Goal: Task Accomplishment & Management: Manage account settings

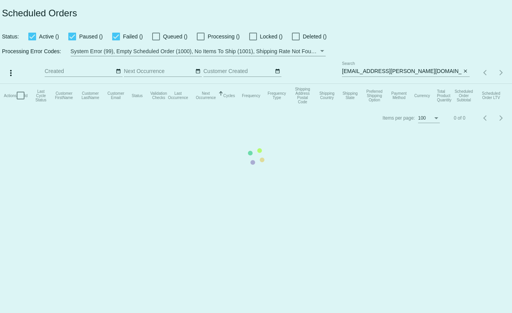
type input "[PERSON_NAME][EMAIL_ADDRESS][DOMAIN_NAME]"
click at [466, 84] on mat-table "Actions Id Last Cycle Status Customer FirstName Customer LastName Customer Emai…" at bounding box center [256, 95] width 512 height 23
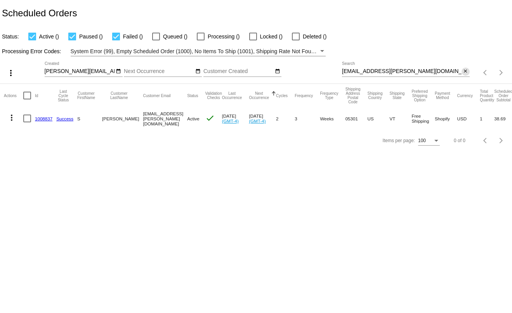
click at [466, 70] on app-dashboard-scheduled-orders "Scheduled Orders Status: Active () Paused () Failed () Queued () Processing () …" at bounding box center [256, 76] width 512 height 152
click at [466, 70] on mat-icon "close" at bounding box center [465, 71] width 5 height 6
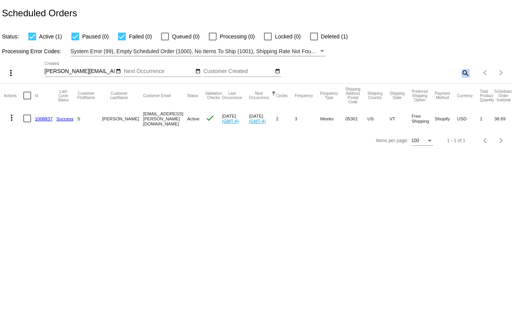
click at [466, 70] on mat-icon "search" at bounding box center [465, 73] width 9 height 12
click at [455, 70] on input "Search" at bounding box center [406, 71] width 128 height 6
click at [455, 70] on input "v" at bounding box center [402, 71] width 120 height 6
paste input "[EMAIL_ADDRESS][DOMAIN_NAME]"
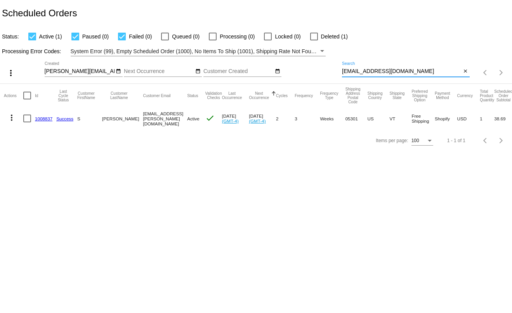
type input "[EMAIL_ADDRESS][DOMAIN_NAME]"
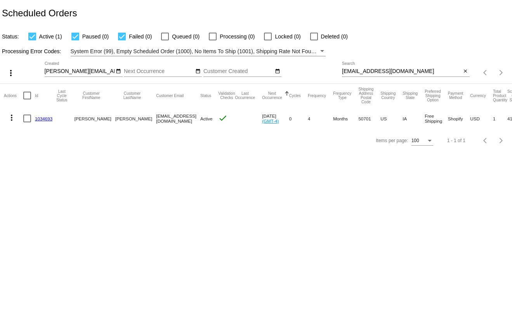
scroll to position [0, 21]
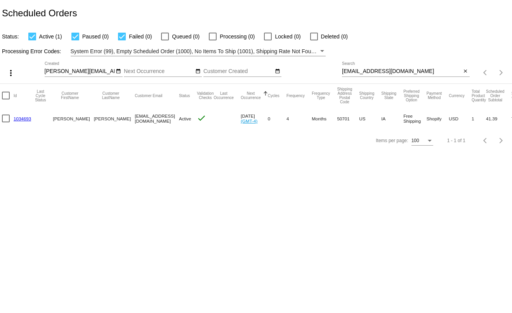
drag, startPoint x: 474, startPoint y: 118, endPoint x: 462, endPoint y: 116, distance: 12.6
click at [486, 116] on mat-cell "41.39" at bounding box center [498, 118] width 25 height 23
copy mat-cell "41.39"
click at [486, 119] on mat-cell "41.39" at bounding box center [498, 118] width 25 height 23
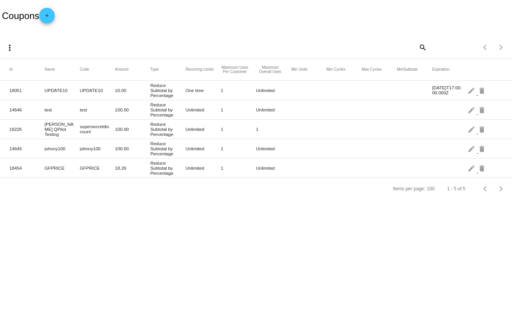
click at [51, 14] on mat-icon "add" at bounding box center [46, 17] width 9 height 9
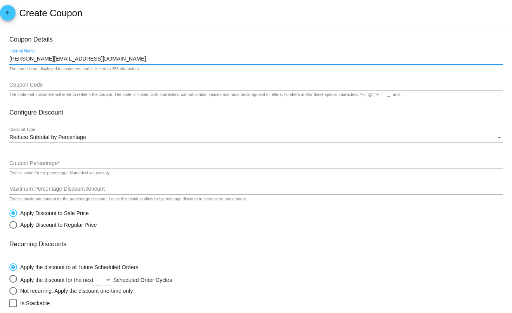
click at [54, 58] on input "[PERSON_NAME][EMAIL_ADDRESS][DOMAIN_NAME]" at bounding box center [256, 59] width 494 height 6
drag, startPoint x: 95, startPoint y: 59, endPoint x: -22, endPoint y: 61, distance: 116.6
click at [0, 61] on html "arrow_back Create Coupon Coupon Details t.leclaire@simplekneads.com Internal Na…" at bounding box center [256, 156] width 512 height 313
paste input "4.82"
type input "4.82"
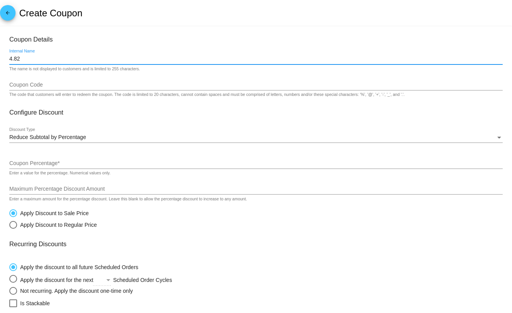
click at [59, 86] on input "Coupon Code" at bounding box center [256, 85] width 494 height 6
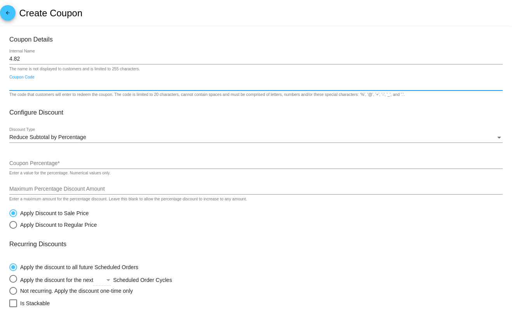
paste input "4.82"
type input "adjustment482"
click at [14, 58] on input "4.82" at bounding box center [256, 59] width 494 height 6
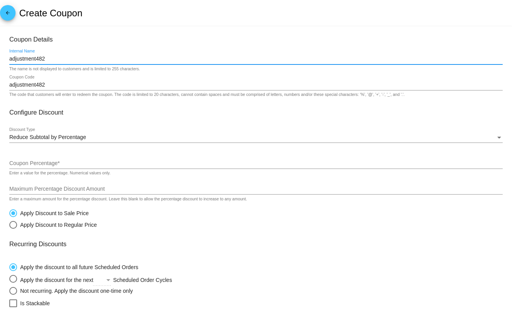
type input "adjustment482"
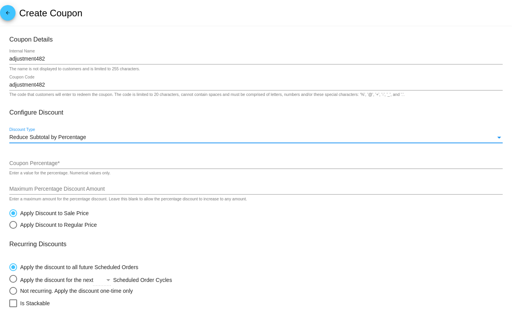
click at [48, 136] on span "Reduce Subtotal by Percentage" at bounding box center [47, 137] width 77 height 6
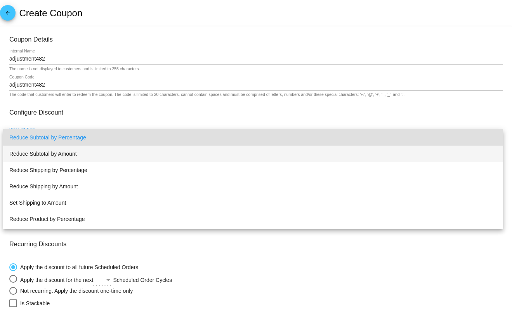
click at [51, 153] on span "Reduce Subtotal by Amount" at bounding box center [253, 154] width 488 height 16
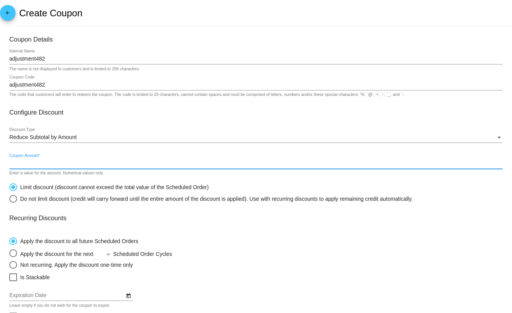
click at [49, 164] on input "Coupon Amount *" at bounding box center [256, 163] width 494 height 6
paste input "4.82"
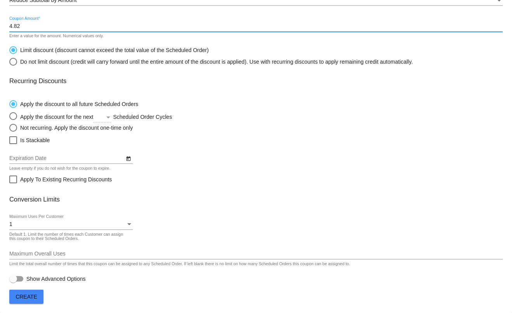
type input "4.82"
click at [34, 296] on span "Create" at bounding box center [27, 297] width 22 height 6
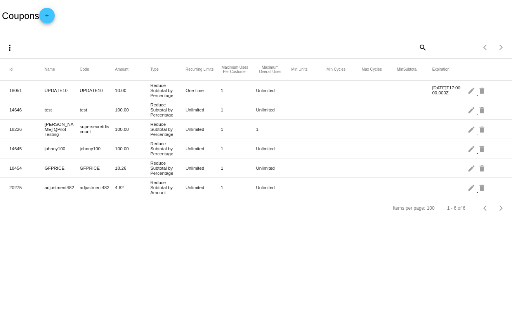
click at [55, 188] on mat-cell "adjustment482" at bounding box center [62, 187] width 35 height 9
copy mat-cell "adjustment482"
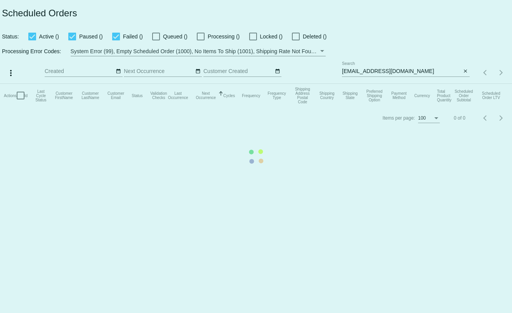
type input "[PERSON_NAME][EMAIL_ADDRESS][DOMAIN_NAME]"
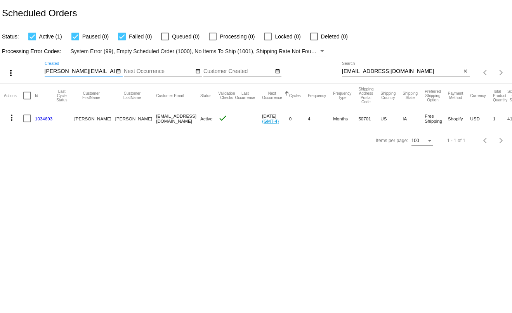
click at [42, 117] on link "1034693" at bounding box center [43, 118] width 17 height 5
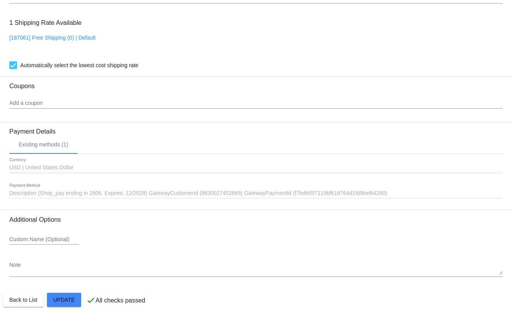
scroll to position [540, 0]
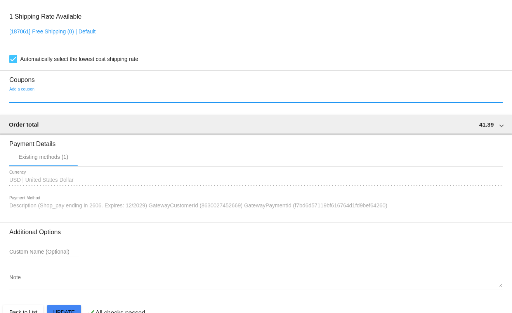
click at [39, 99] on input "Add a coupon" at bounding box center [256, 97] width 494 height 6
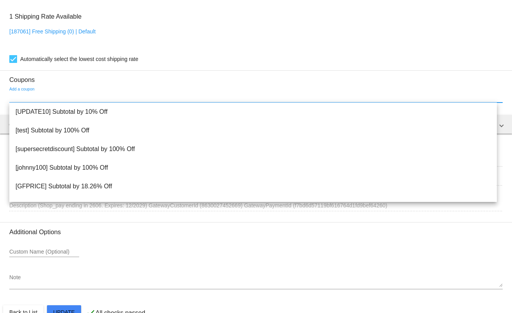
paste input "adjustment482"
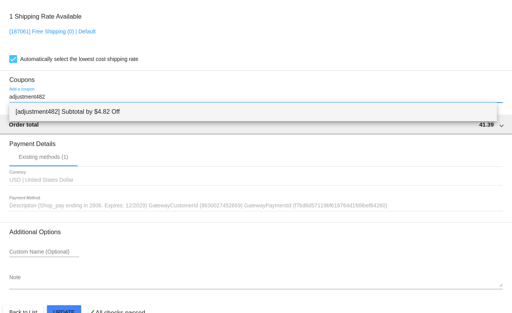
type input "adjustment482"
click at [53, 110] on span "[adjustment482] Subtotal by $4.82 Off" at bounding box center [254, 112] width 476 height 19
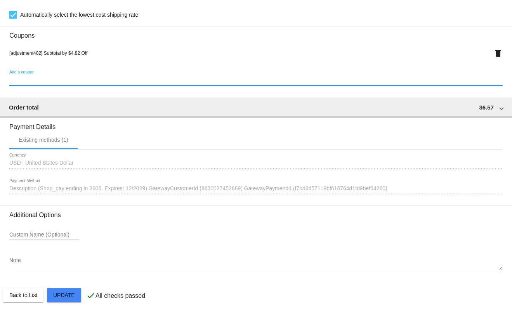
scroll to position [585, 0]
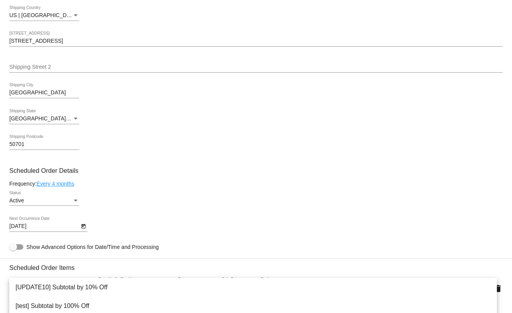
scroll to position [197, 0]
